Goal: Transaction & Acquisition: Purchase product/service

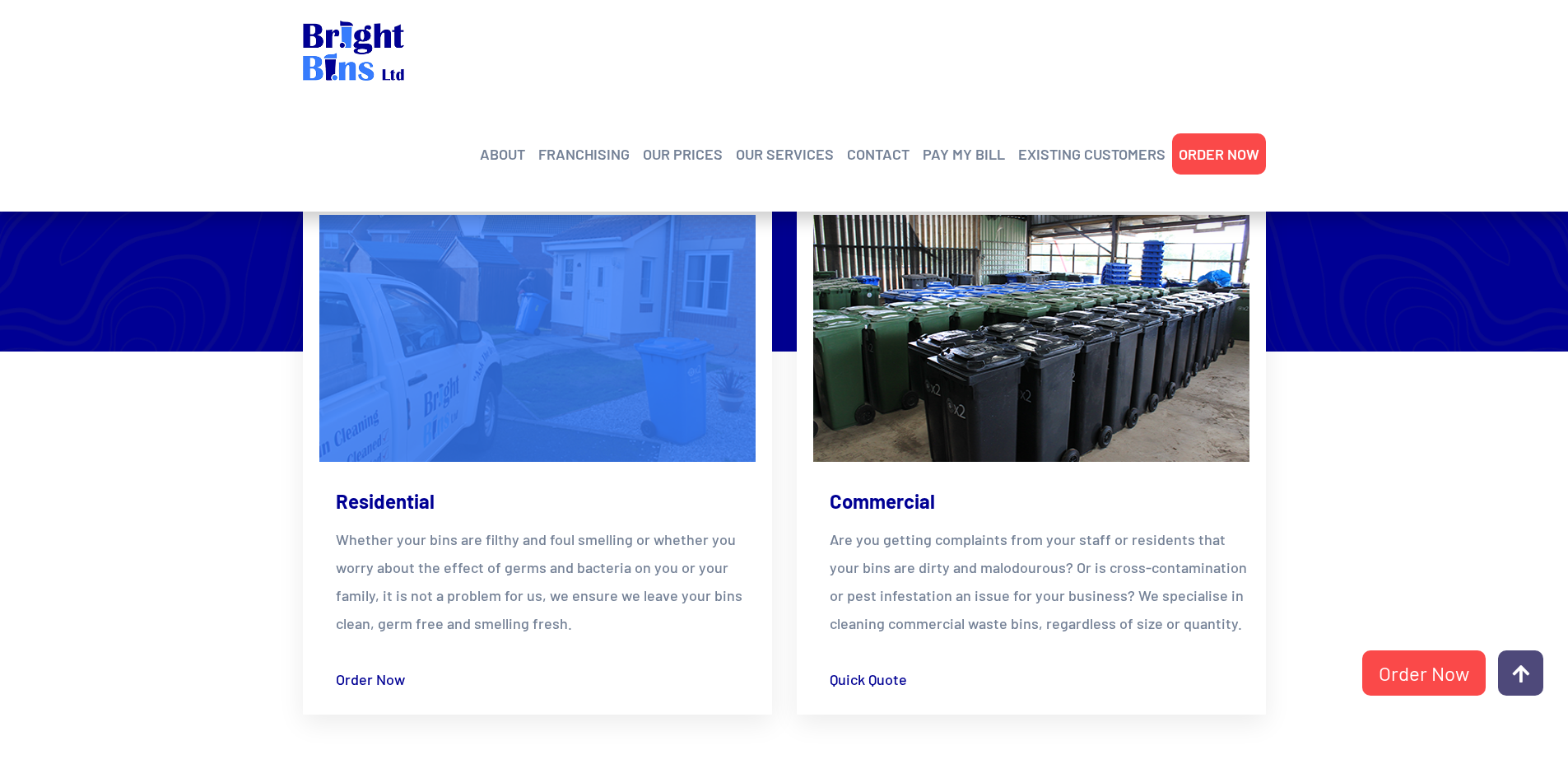
scroll to position [2388, 0]
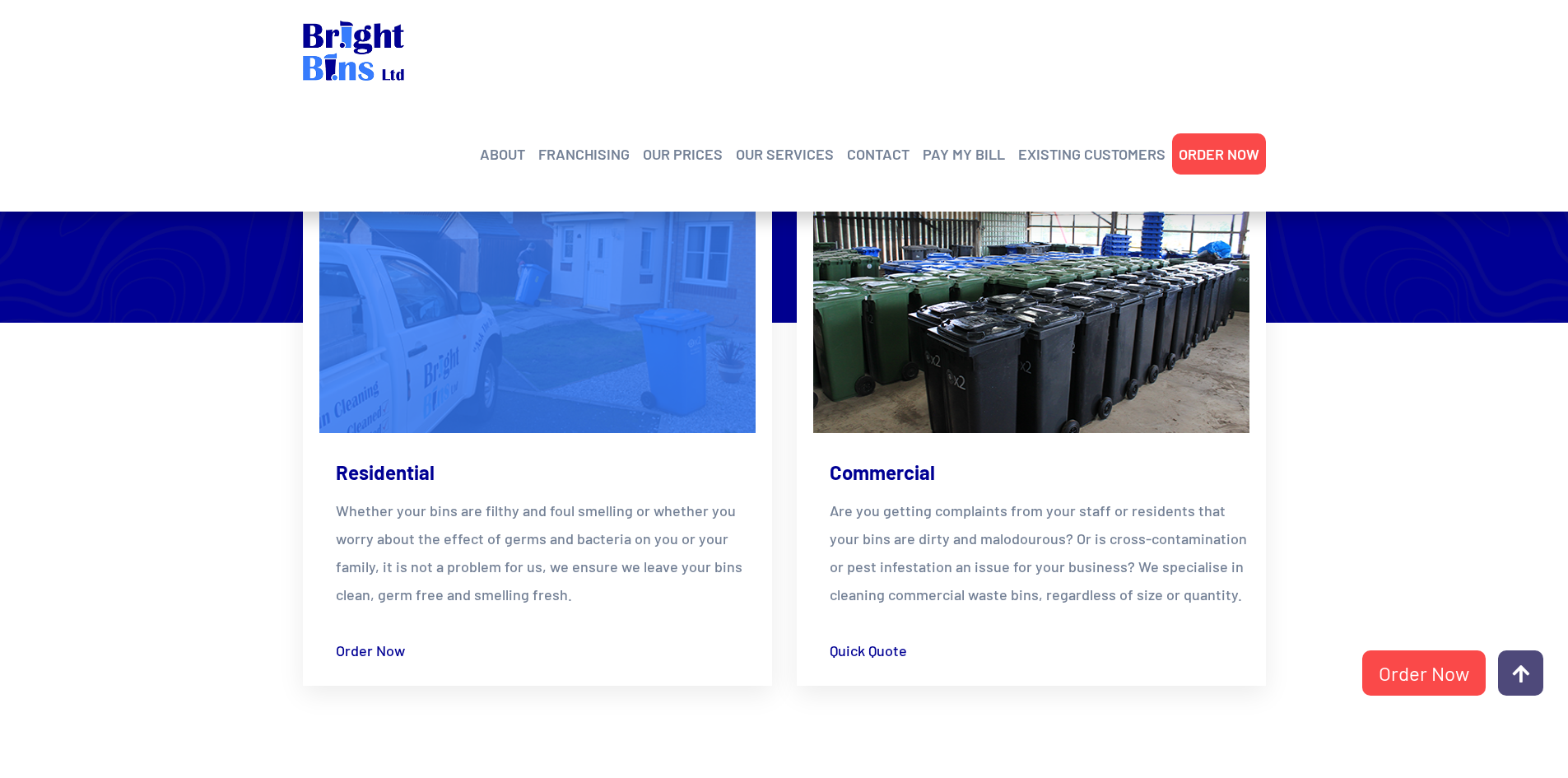
click at [523, 564] on p "Whether your bins are filthy and foul smelling or whether you worry about the e…" at bounding box center [546, 552] width 420 height 112
click at [385, 648] on link "Order Now" at bounding box center [376, 651] width 80 height 28
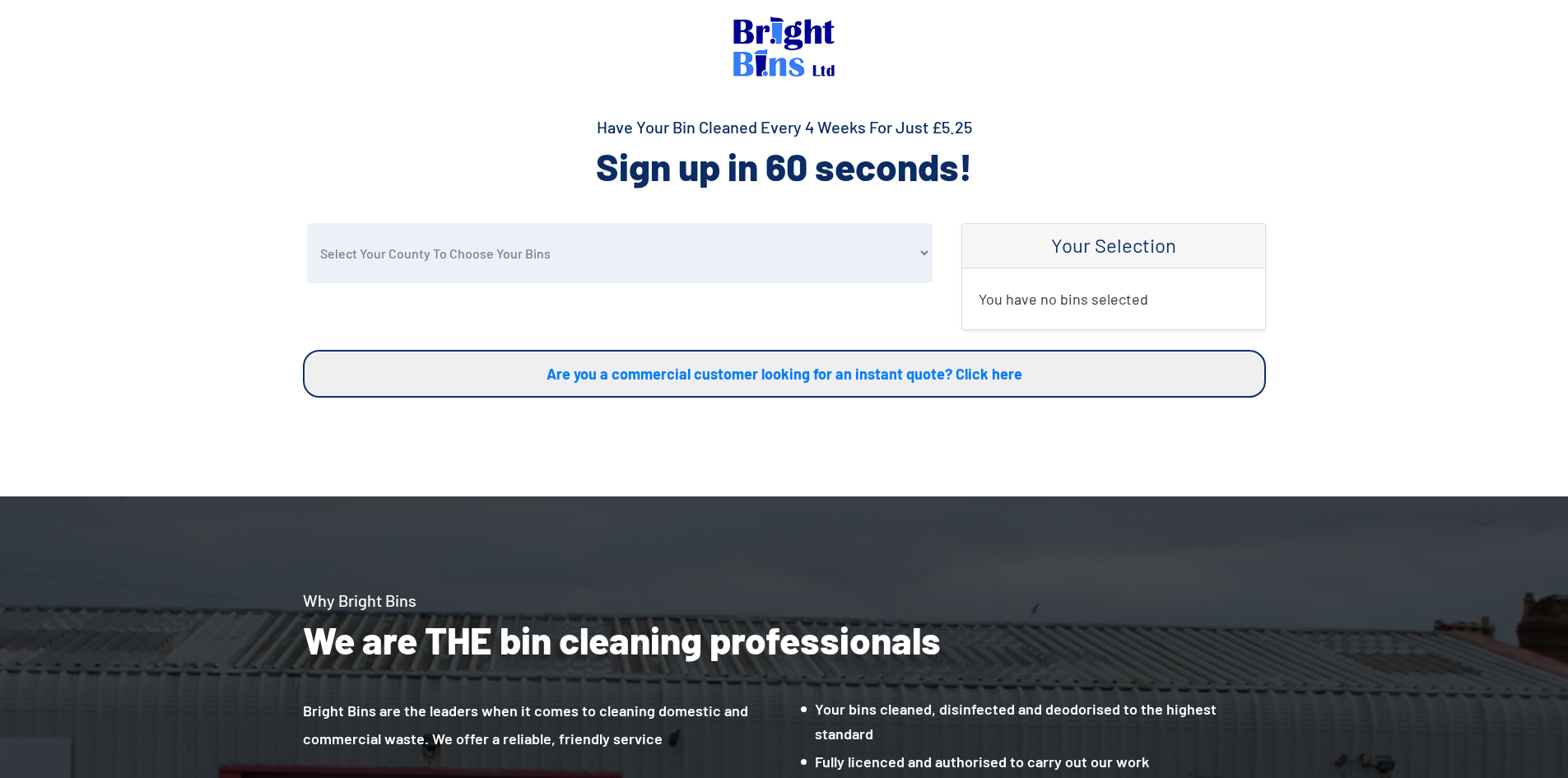
click at [792, 251] on select "Select Your County To Choose Your Bins Cheshire Conwy Denbighshire Flintshire S…" at bounding box center [619, 253] width 625 height 60
select select "Cheshire"
click at [307, 223] on select "Select Your County To Choose Your Bins Cheshire Conwy Denbighshire Flintshire S…" at bounding box center [619, 253] width 625 height 60
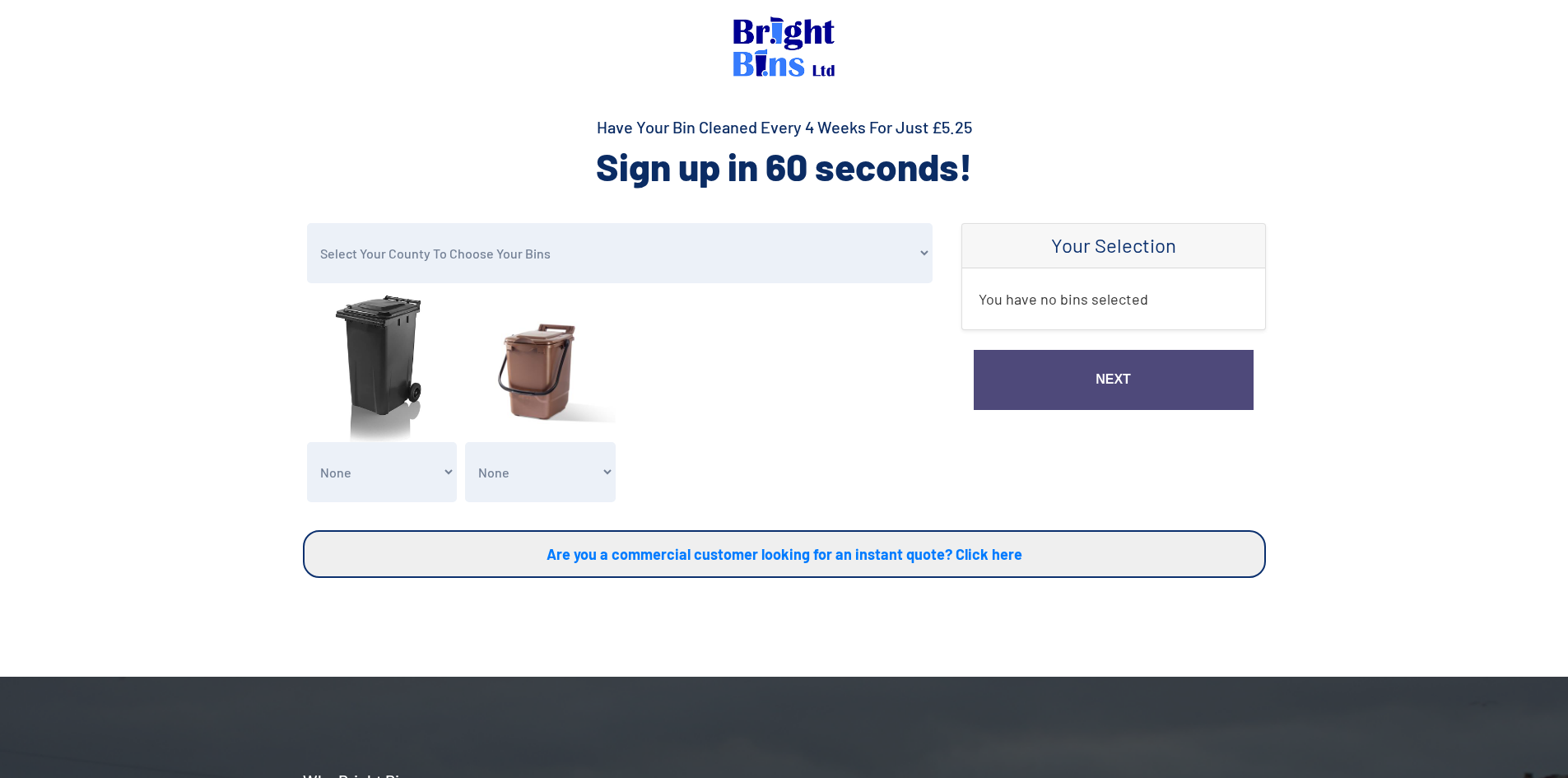
drag, startPoint x: 361, startPoint y: 361, endPoint x: 382, endPoint y: 422, distance: 64.5
click at [360, 361] on img at bounding box center [382, 366] width 150 height 150
click at [392, 455] on select "None General Waste Bin - X1 (£5.25) General Waste Bin - X2 (£10.50) General Was…" at bounding box center [382, 472] width 150 height 60
select select "1"
click at [307, 442] on select "None General Waste Bin - X1 (£5.25) General Waste Bin - X2 (£10.50) General Was…" at bounding box center [382, 472] width 150 height 60
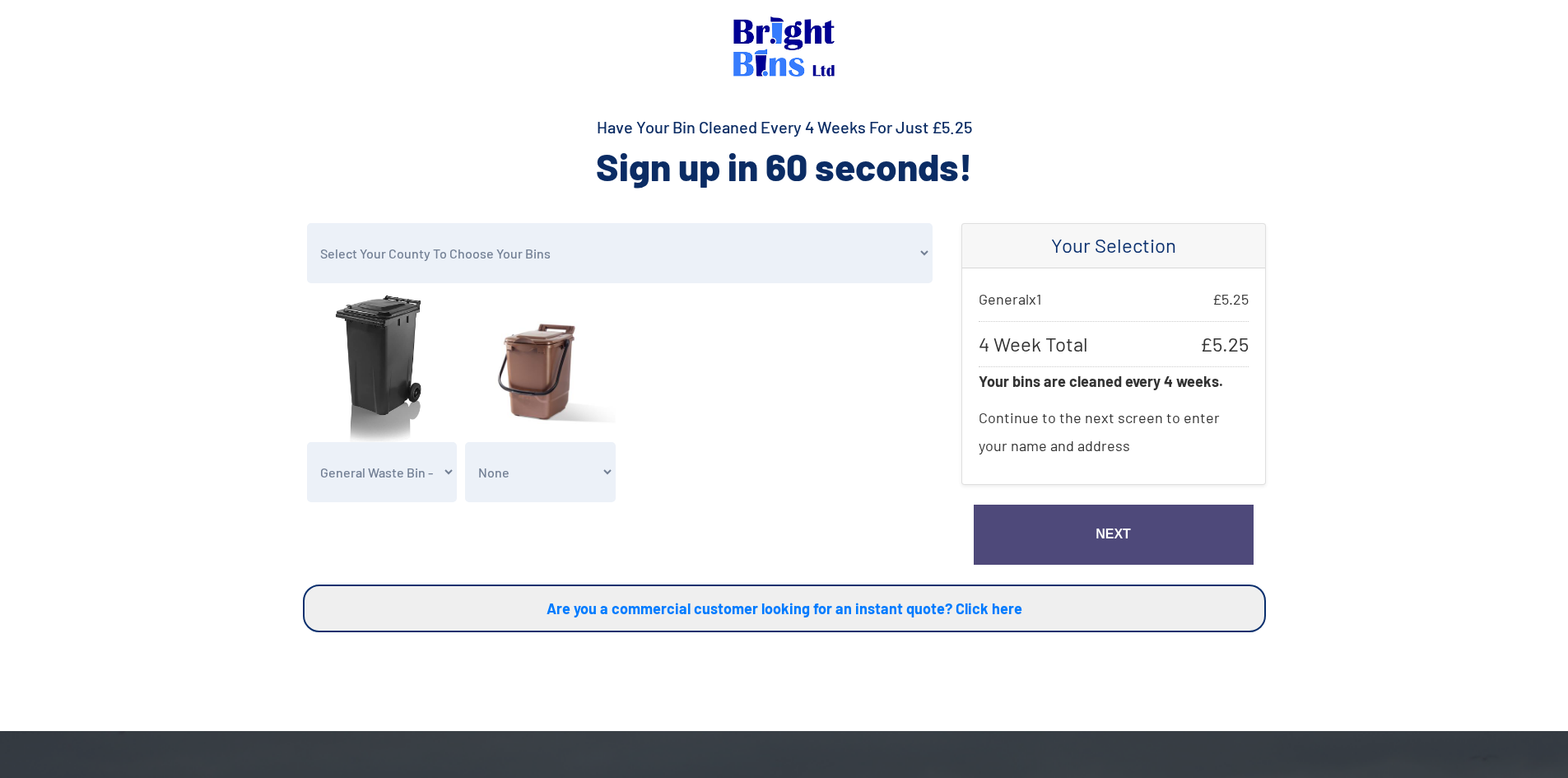
click at [1062, 534] on link "Next" at bounding box center [1113, 534] width 279 height 60
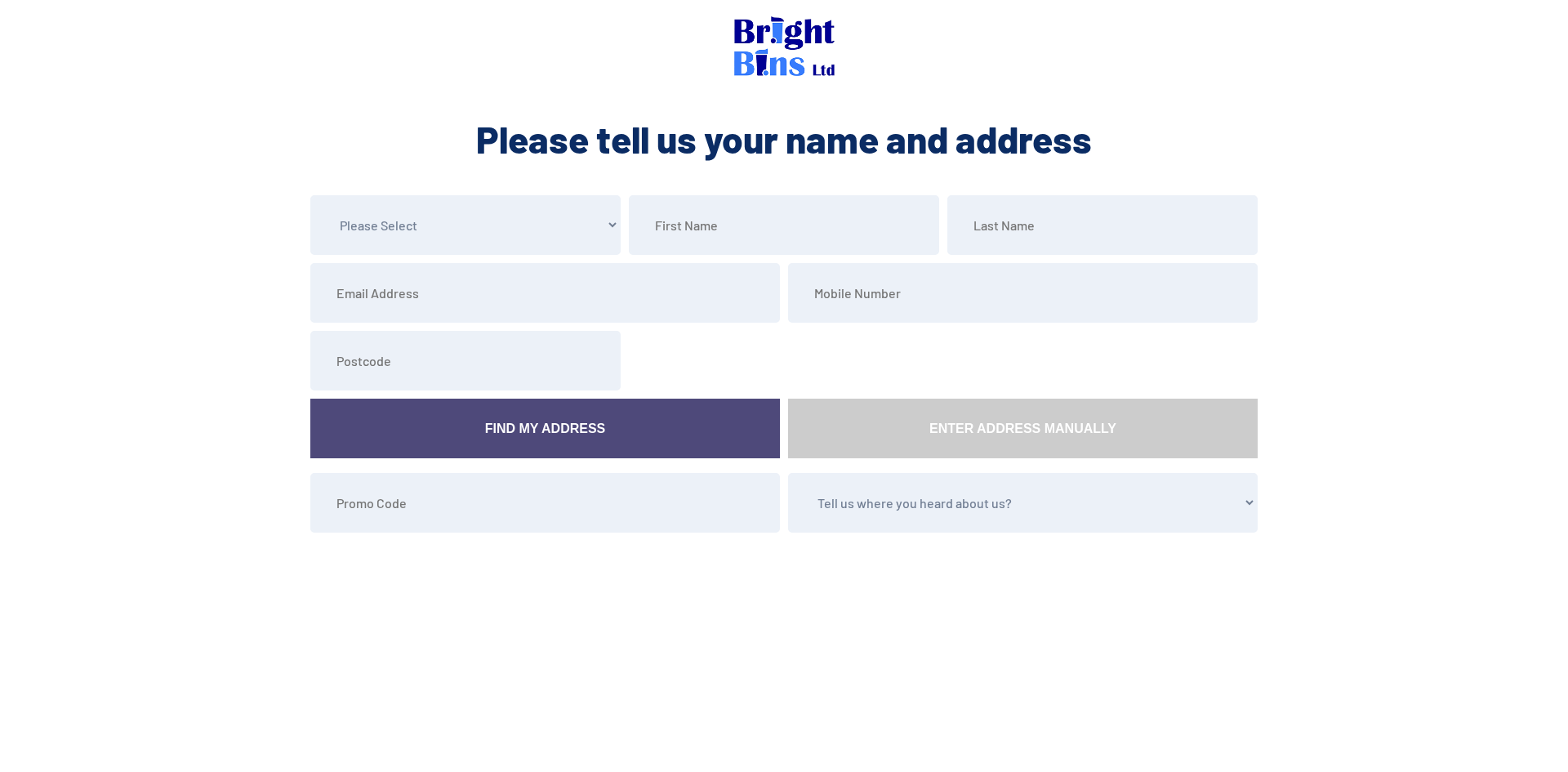
click at [799, 42] on img at bounding box center [784, 46] width 101 height 59
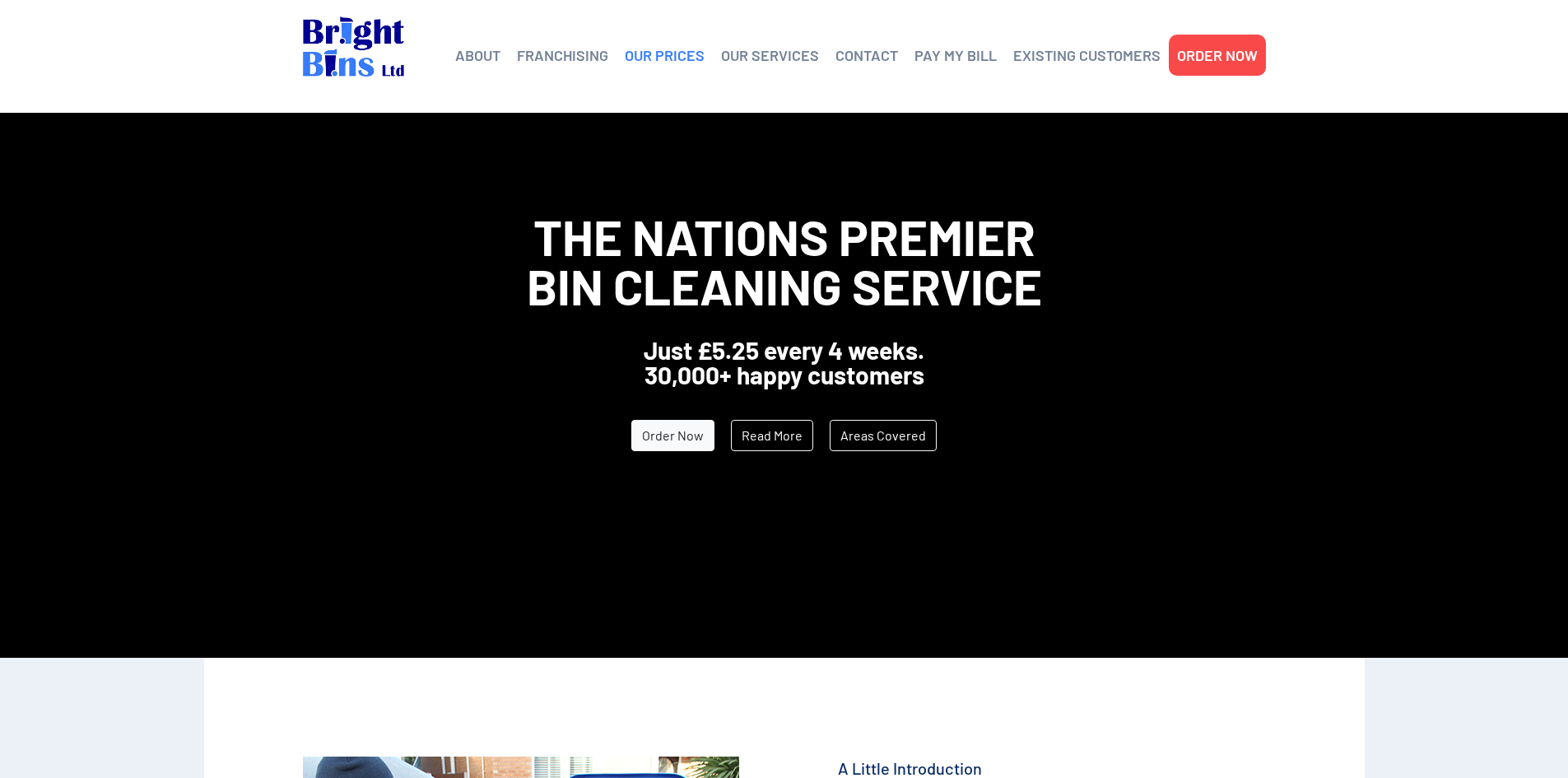
click at [677, 53] on link "OUR PRICES" at bounding box center [664, 55] width 80 height 25
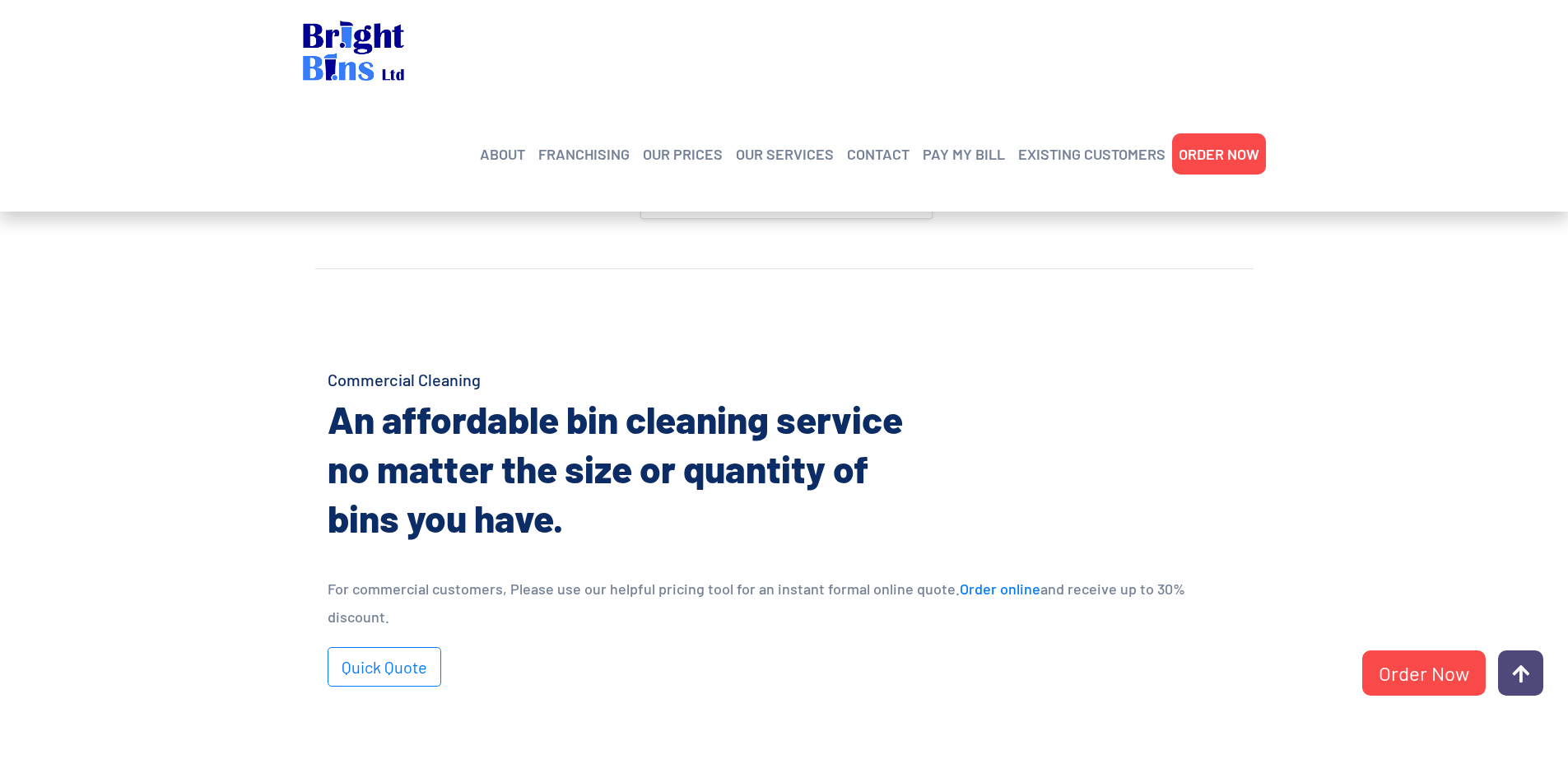
scroll to position [905, 0]
